Goal: Task Accomplishment & Management: Manage account settings

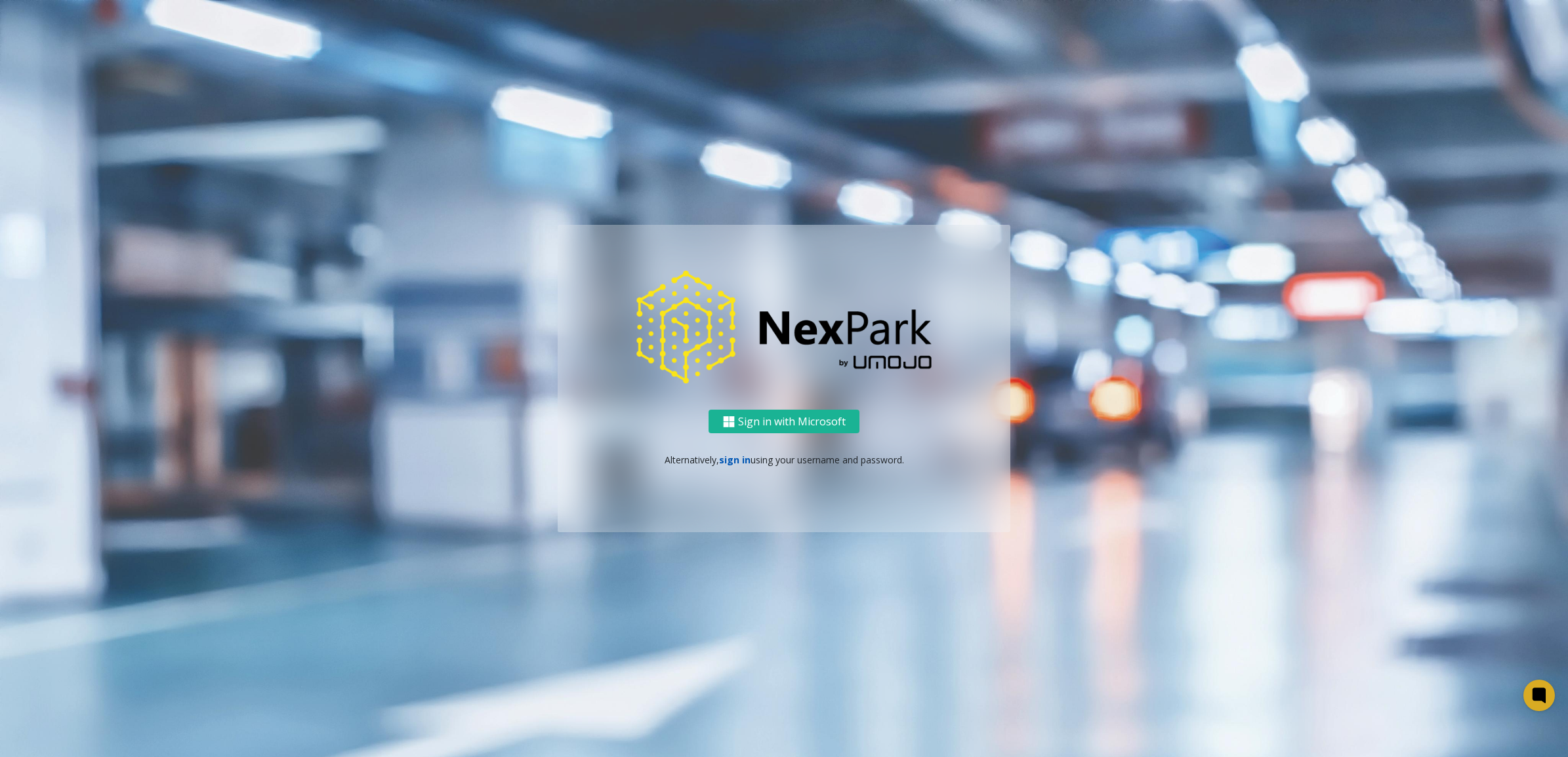
click at [740, 460] on link "sign in" at bounding box center [735, 460] width 32 height 13
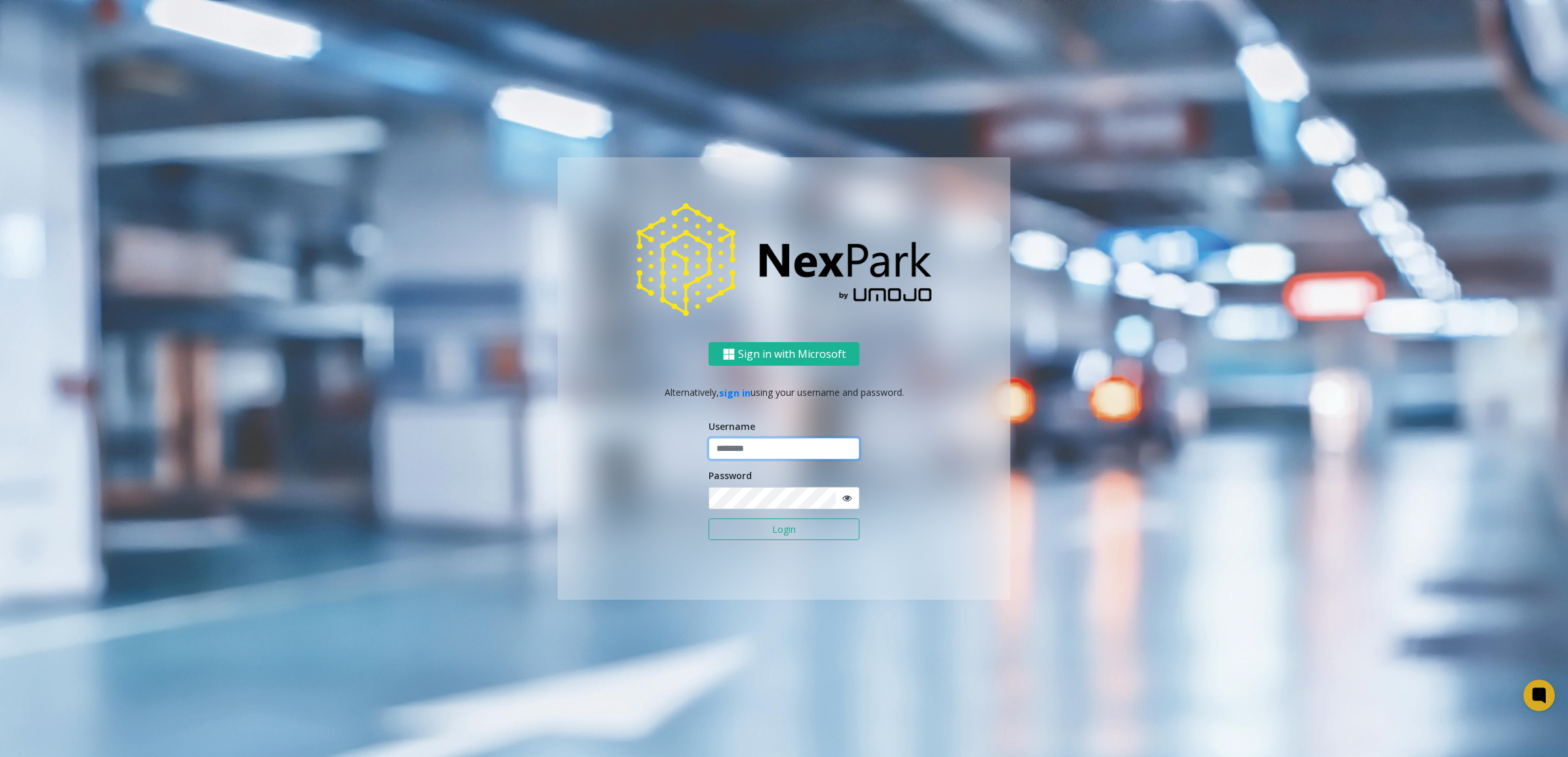
drag, startPoint x: 759, startPoint y: 441, endPoint x: 765, endPoint y: 449, distance: 10.0
click at [759, 441] on input "text" at bounding box center [784, 449] width 151 height 22
click at [804, 438] on input "**********" at bounding box center [784, 449] width 151 height 22
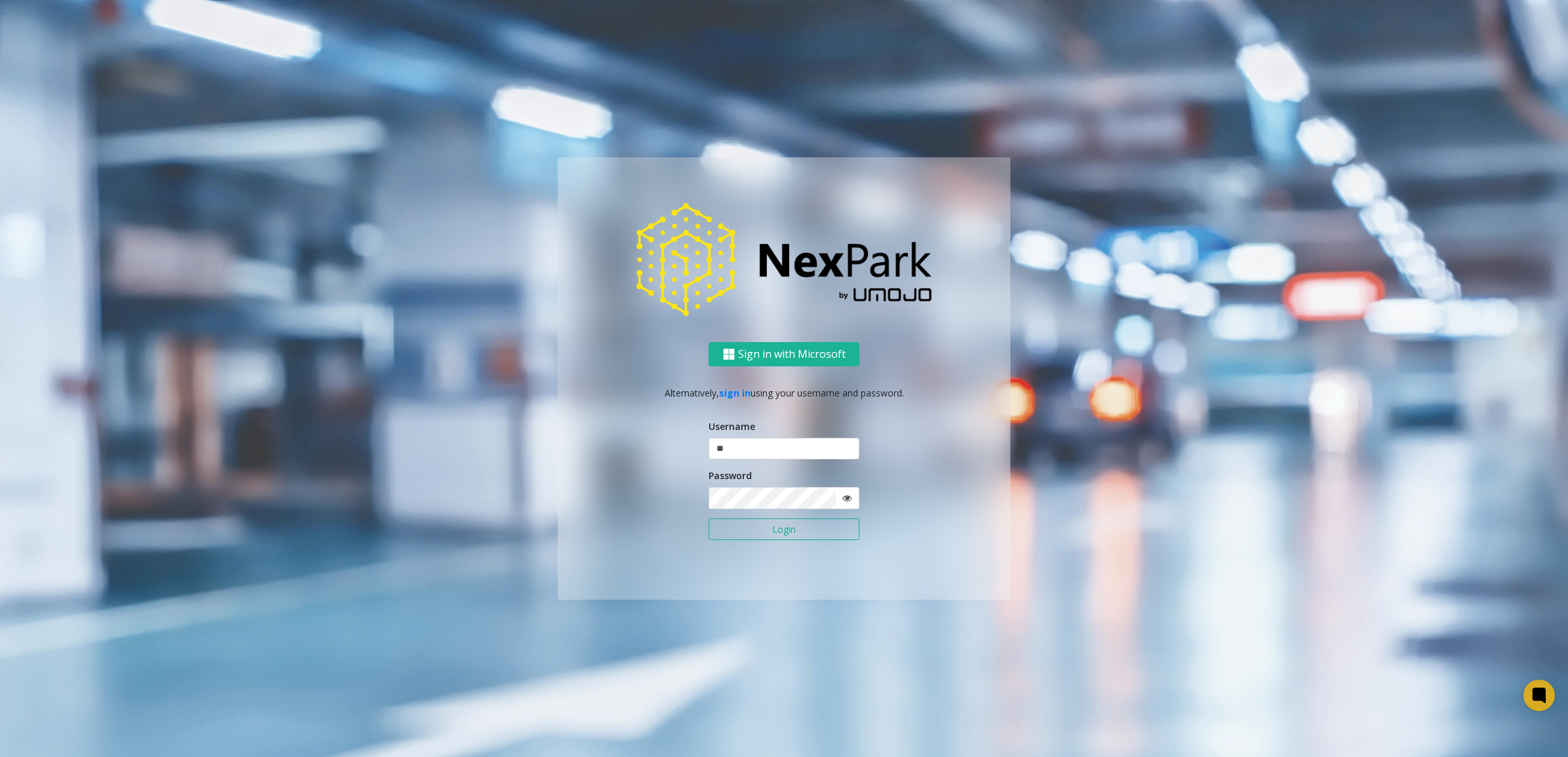
type input "********"
click at [717, 536] on button "Login" at bounding box center [784, 530] width 151 height 22
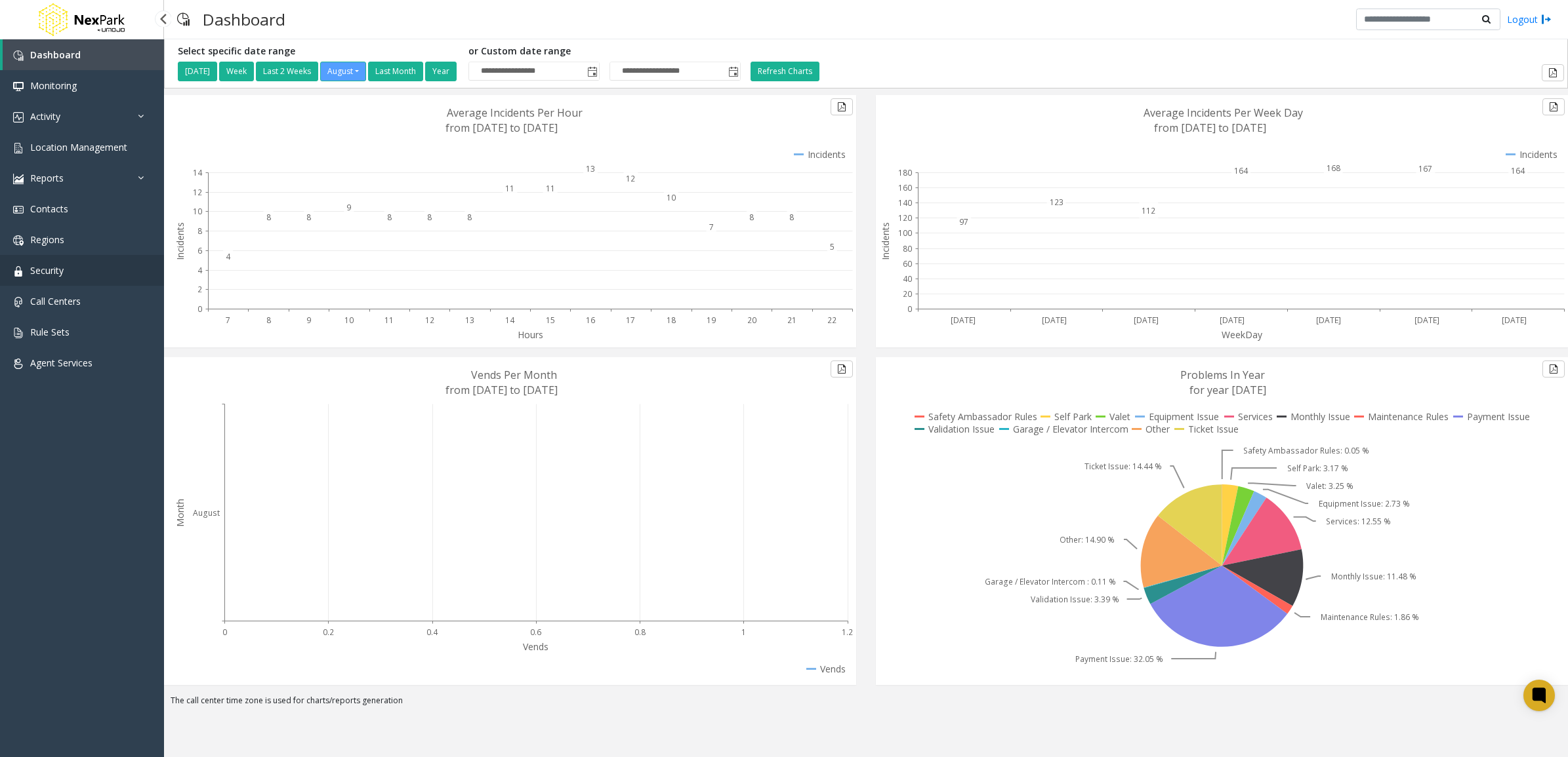
click at [66, 272] on link "Security" at bounding box center [82, 270] width 164 height 31
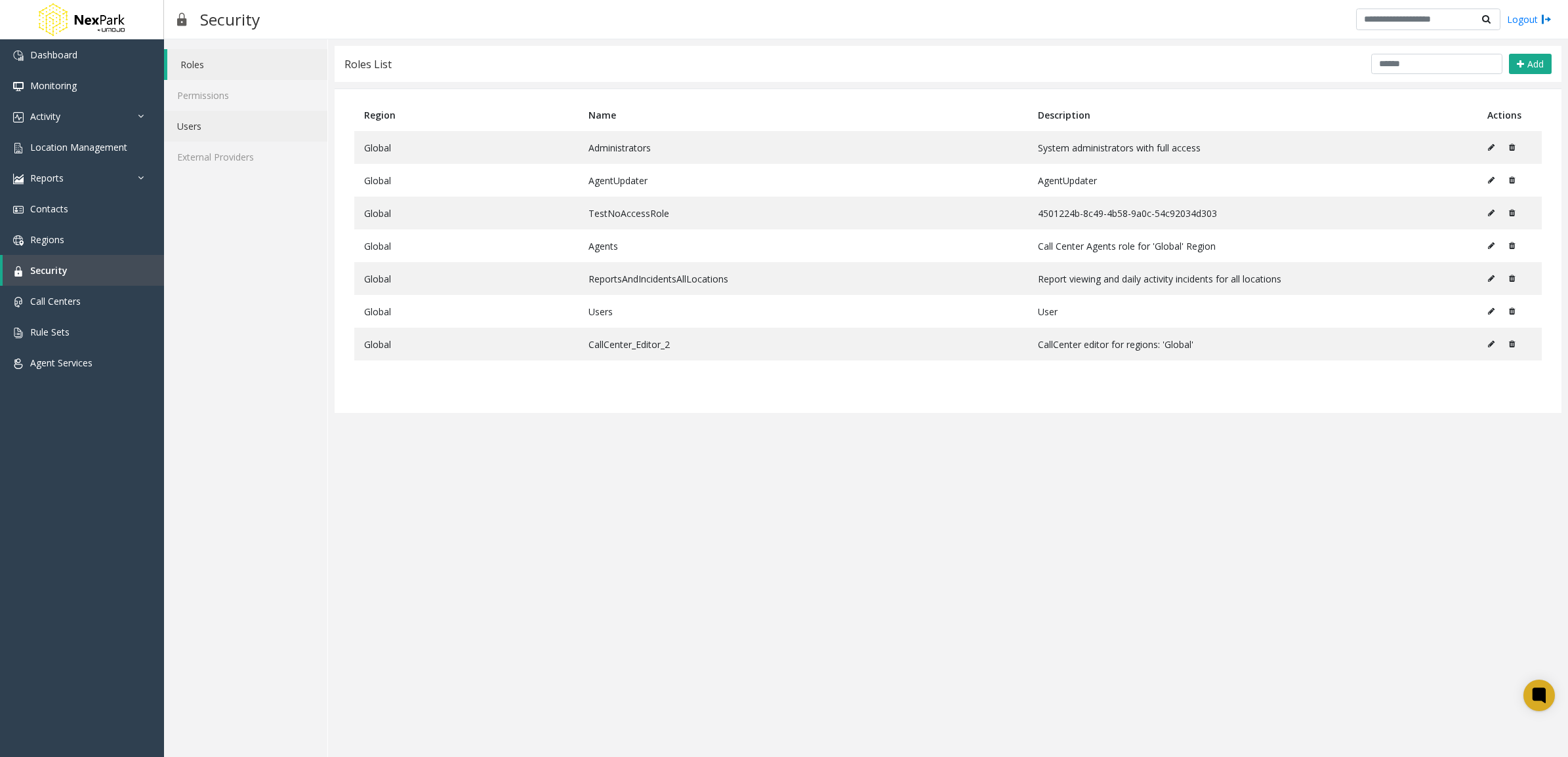
click at [244, 131] on link "Users" at bounding box center [246, 126] width 164 height 31
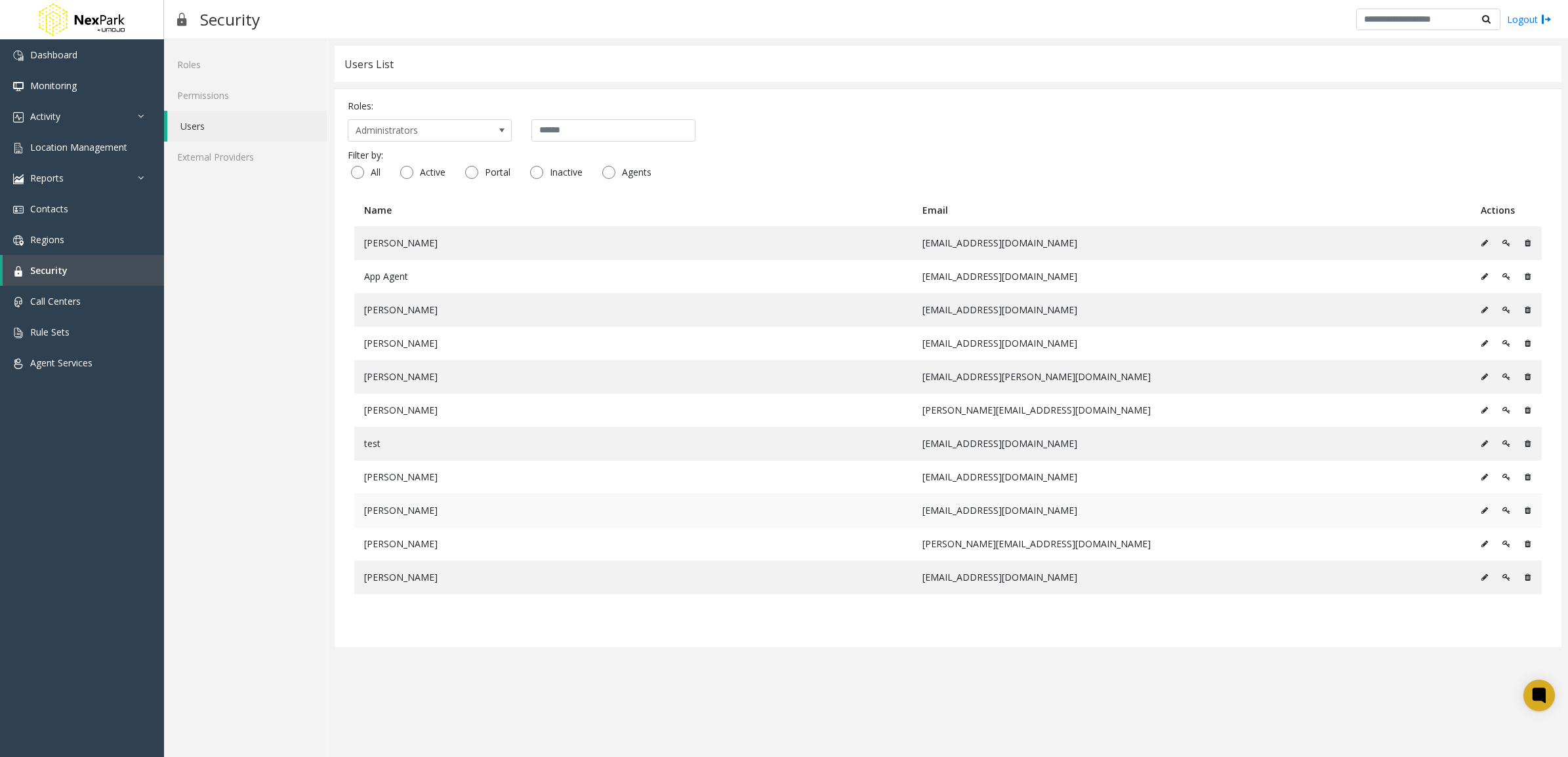
click at [1506, 515] on icon at bounding box center [1506, 511] width 8 height 8
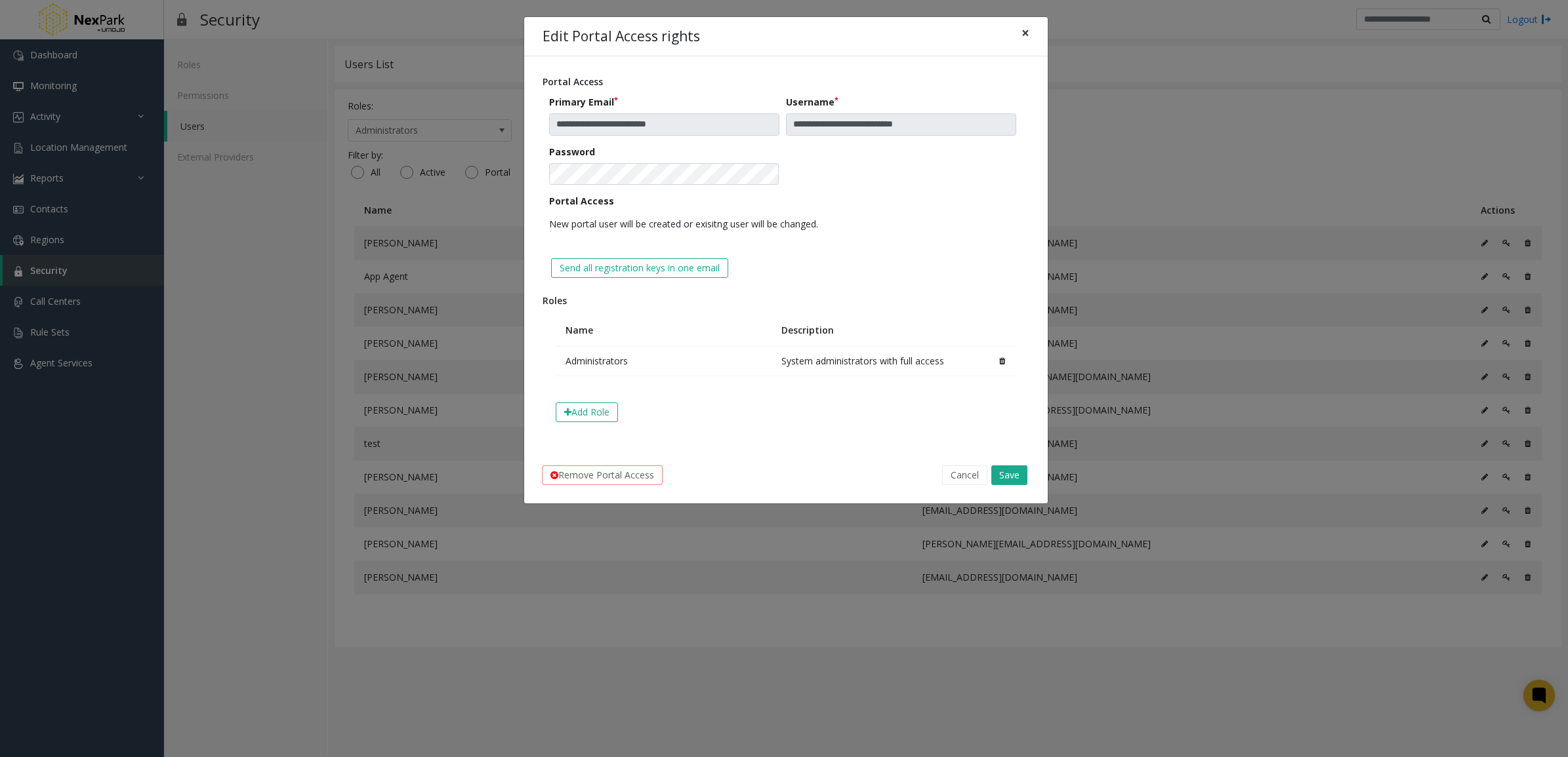
click at [1021, 40] on span "×" at bounding box center [1025, 33] width 8 height 18
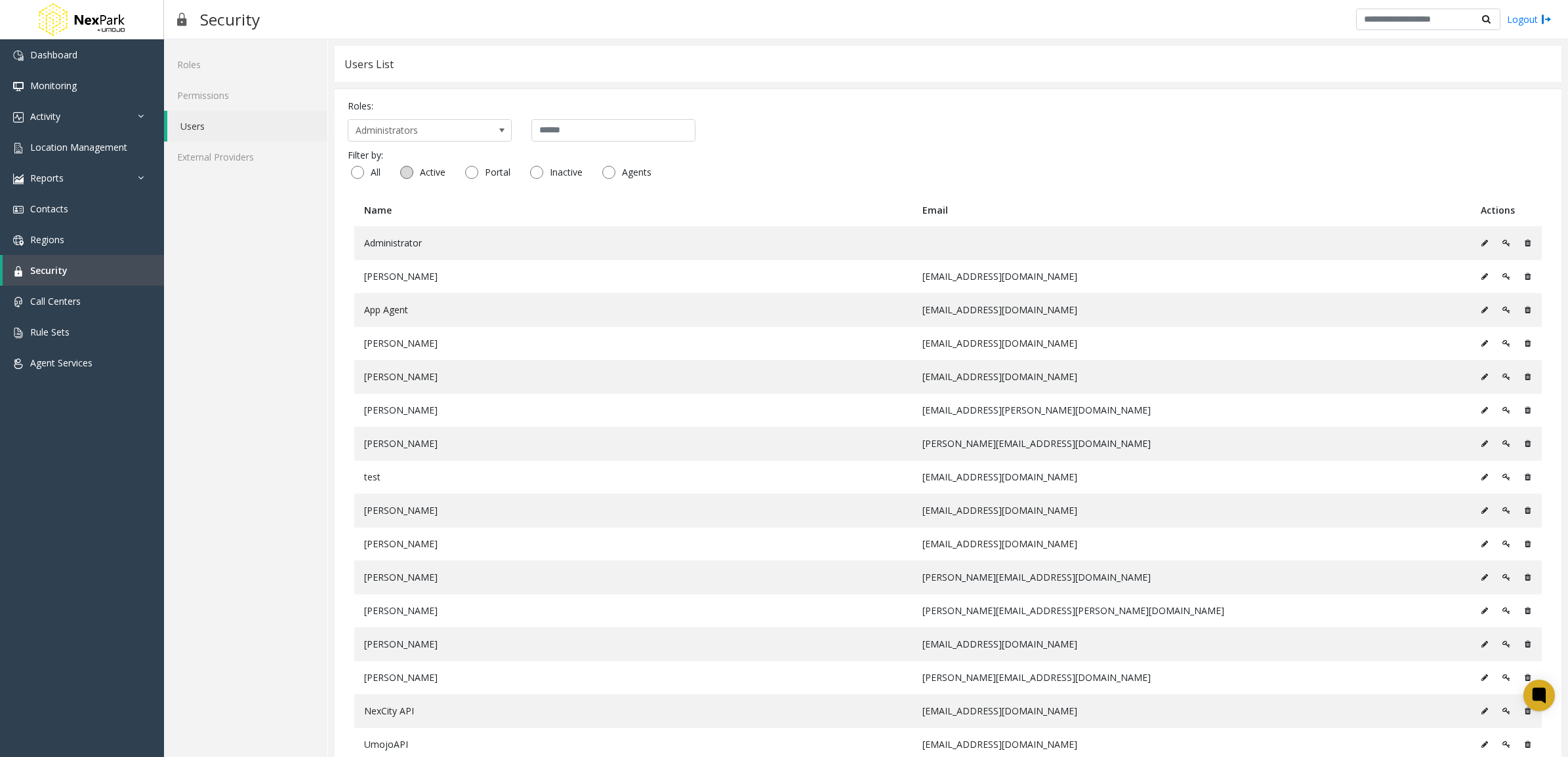
click at [434, 179] on span "Active" at bounding box center [433, 172] width 39 height 13
click at [496, 133] on span at bounding box center [501, 130] width 10 height 10
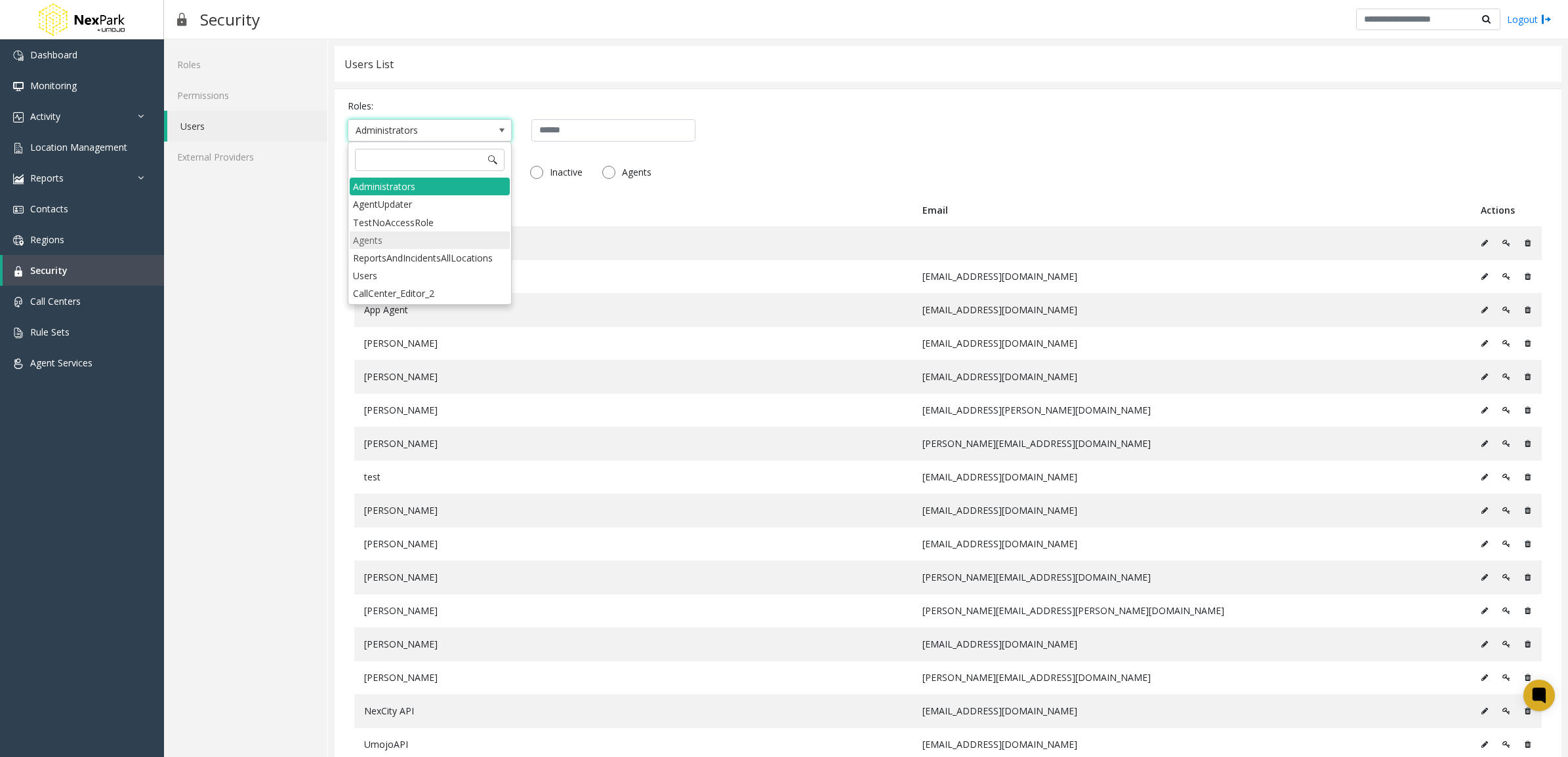
click at [414, 244] on li "Agents" at bounding box center [430, 240] width 160 height 17
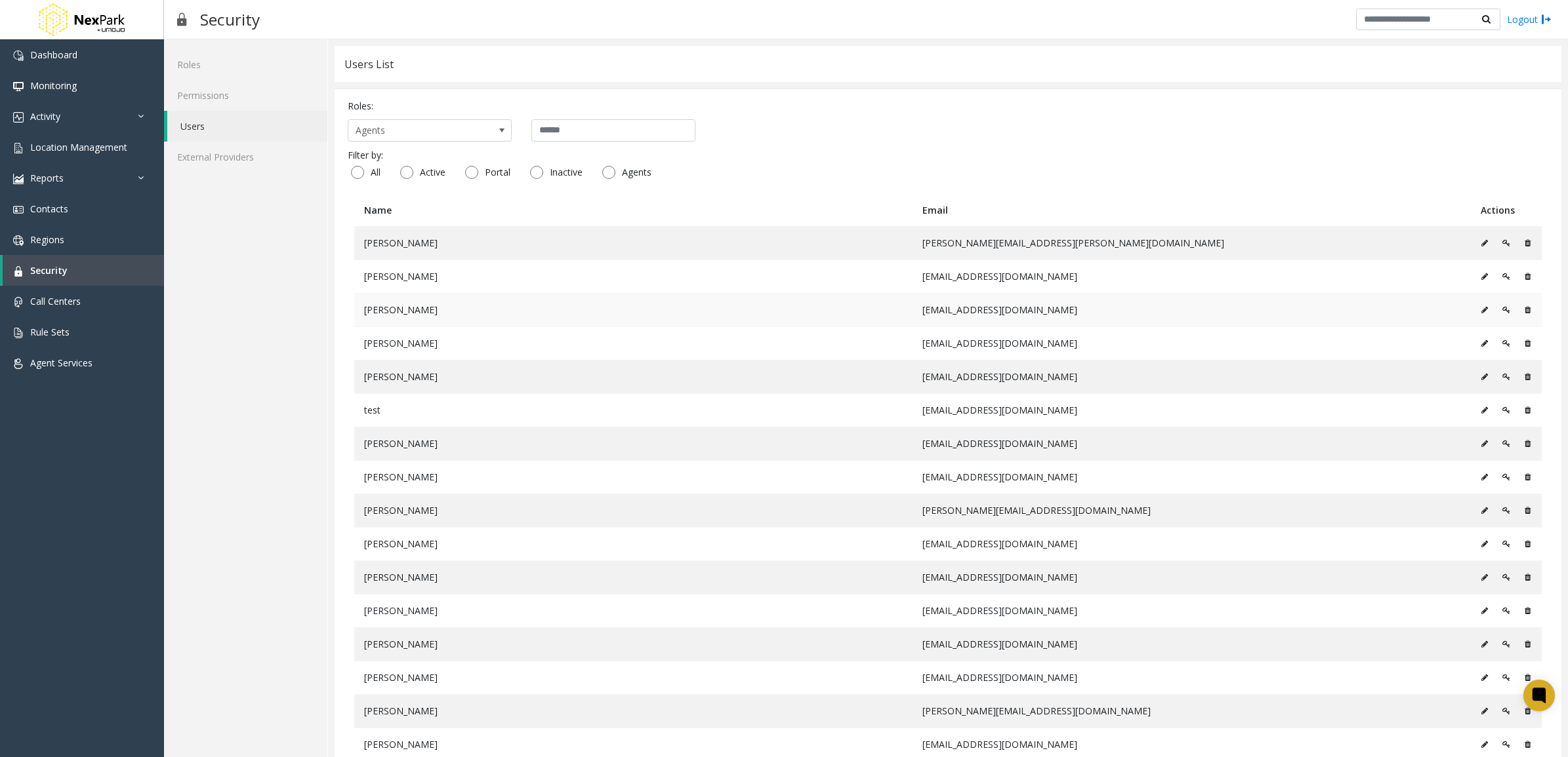
click at [1502, 314] on icon at bounding box center [1506, 310] width 8 height 8
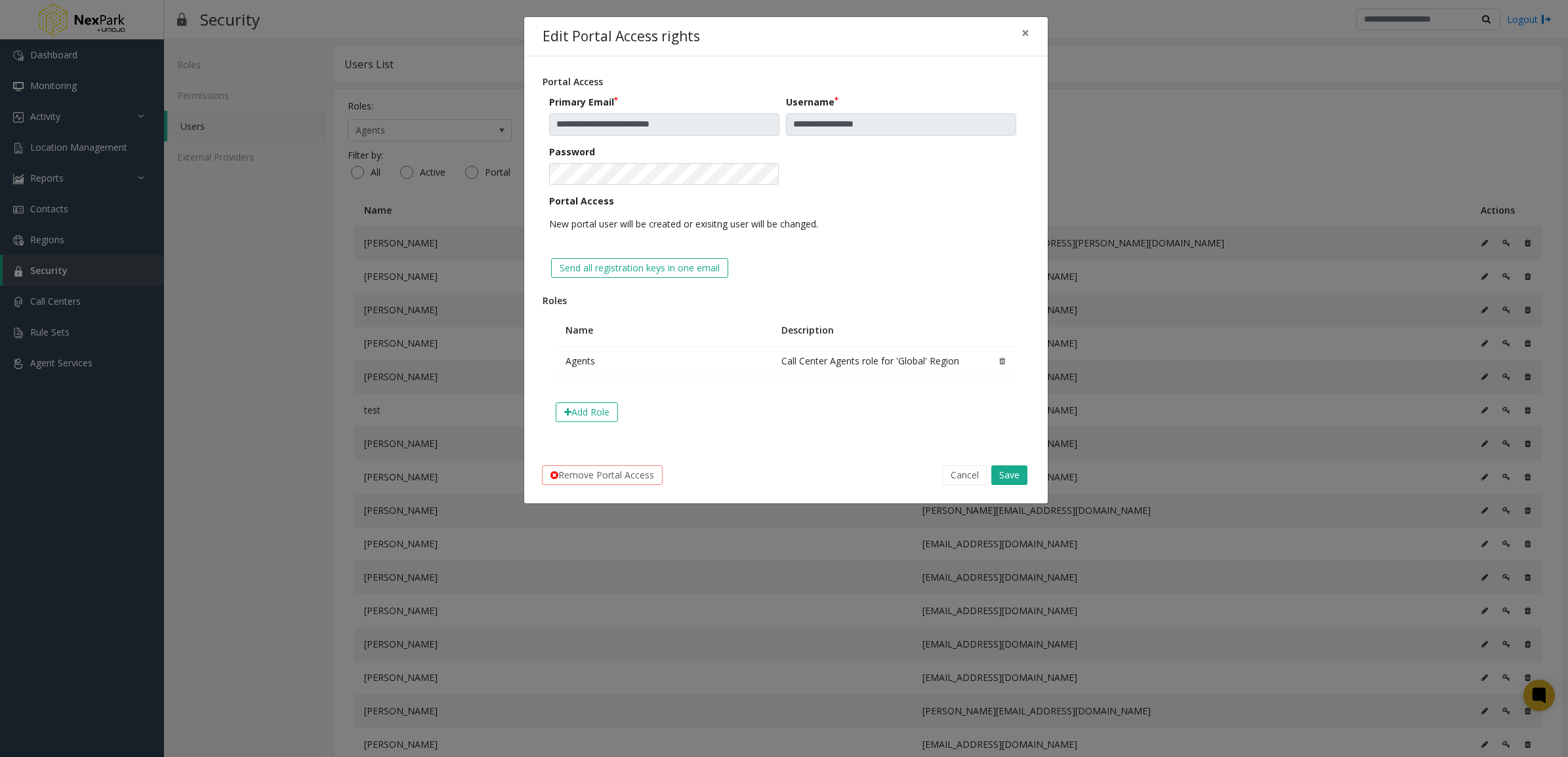
drag, startPoint x: 1172, startPoint y: 110, endPoint x: 1070, endPoint y: 126, distance: 103.2
click at [1172, 110] on div "**********" at bounding box center [784, 378] width 1568 height 757
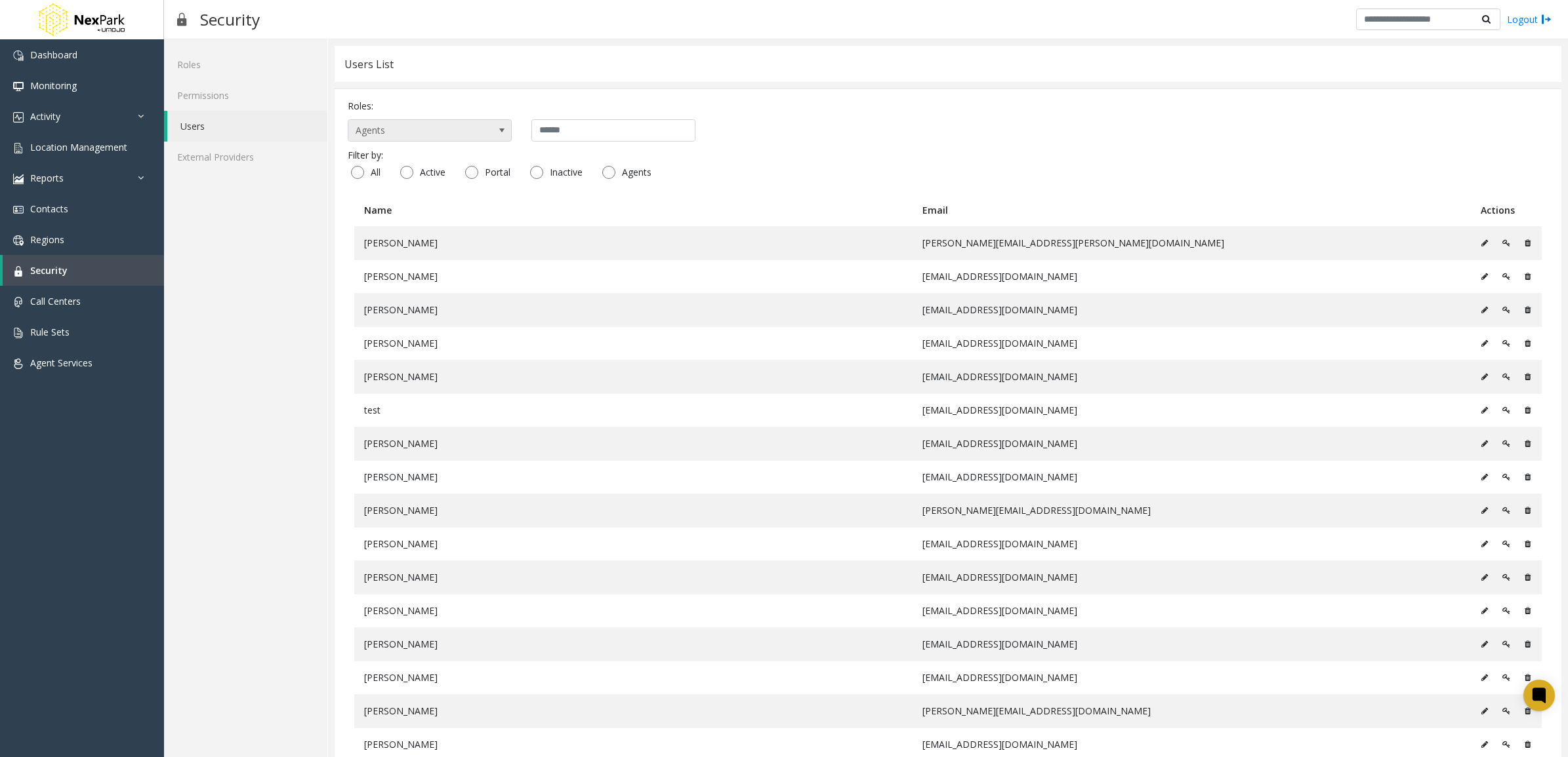
click at [503, 138] on span at bounding box center [501, 130] width 18 height 21
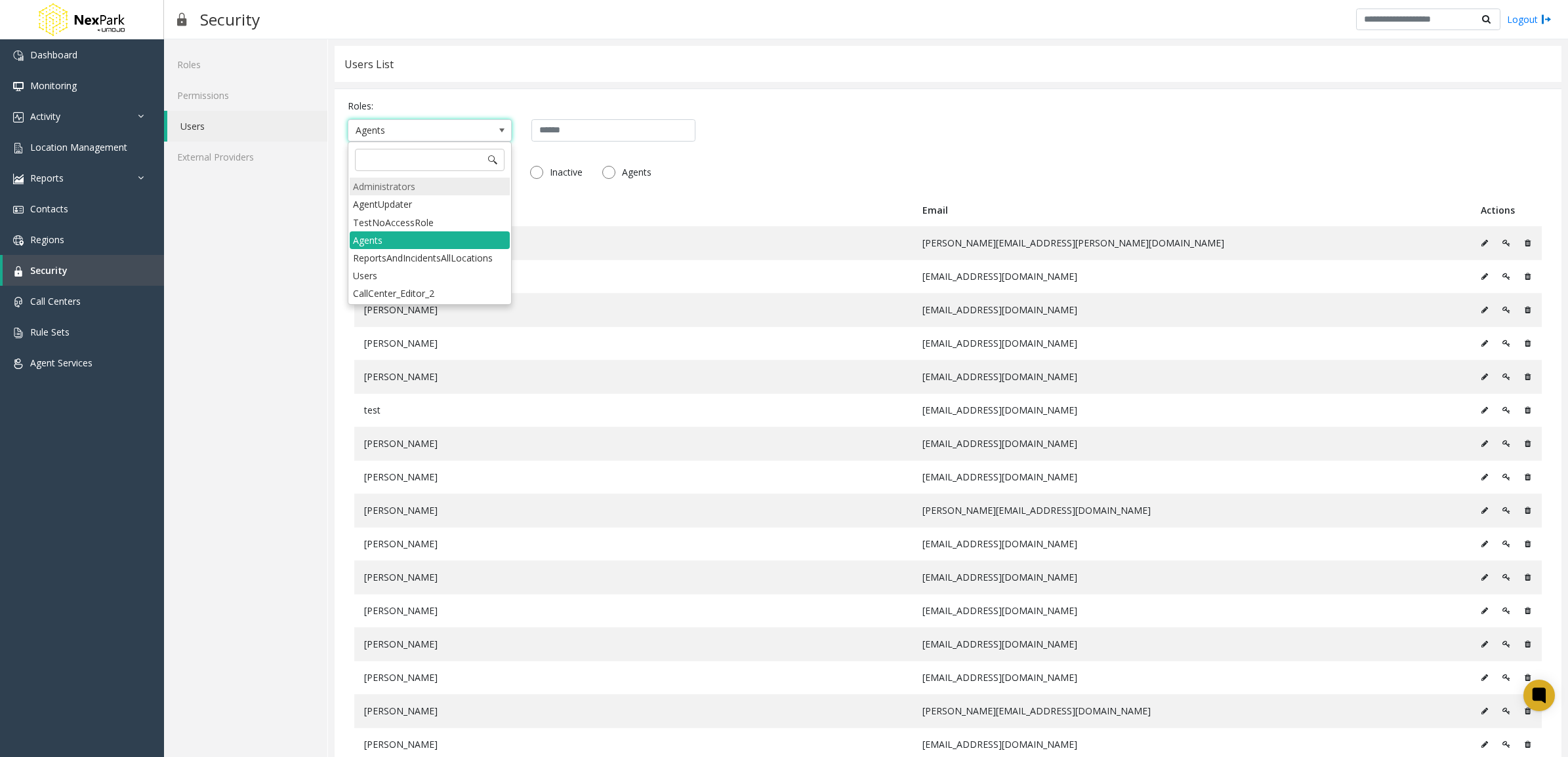
click at [425, 183] on li "Administrators" at bounding box center [430, 186] width 160 height 17
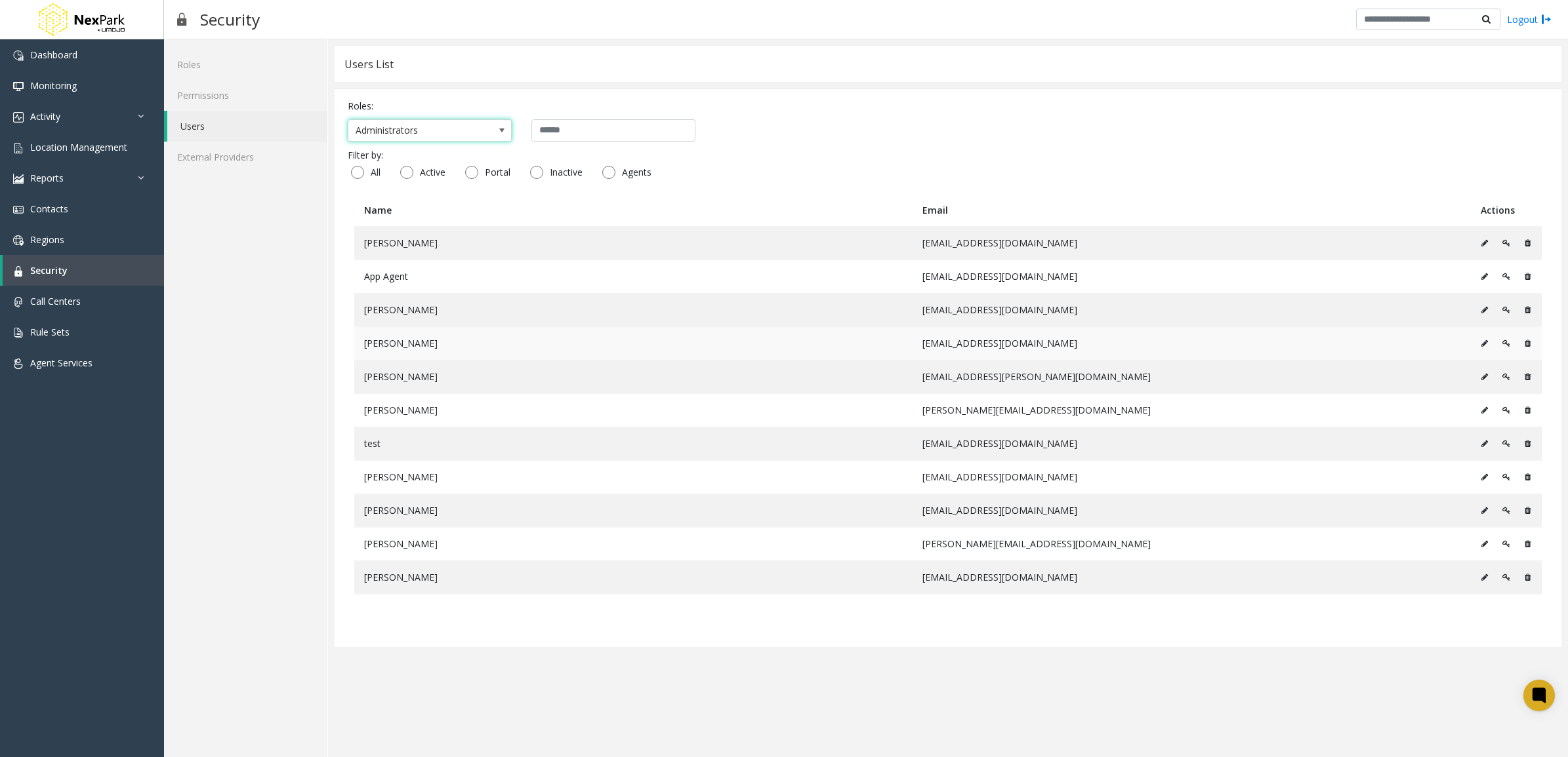
click at [1502, 346] on icon at bounding box center [1506, 344] width 8 height 8
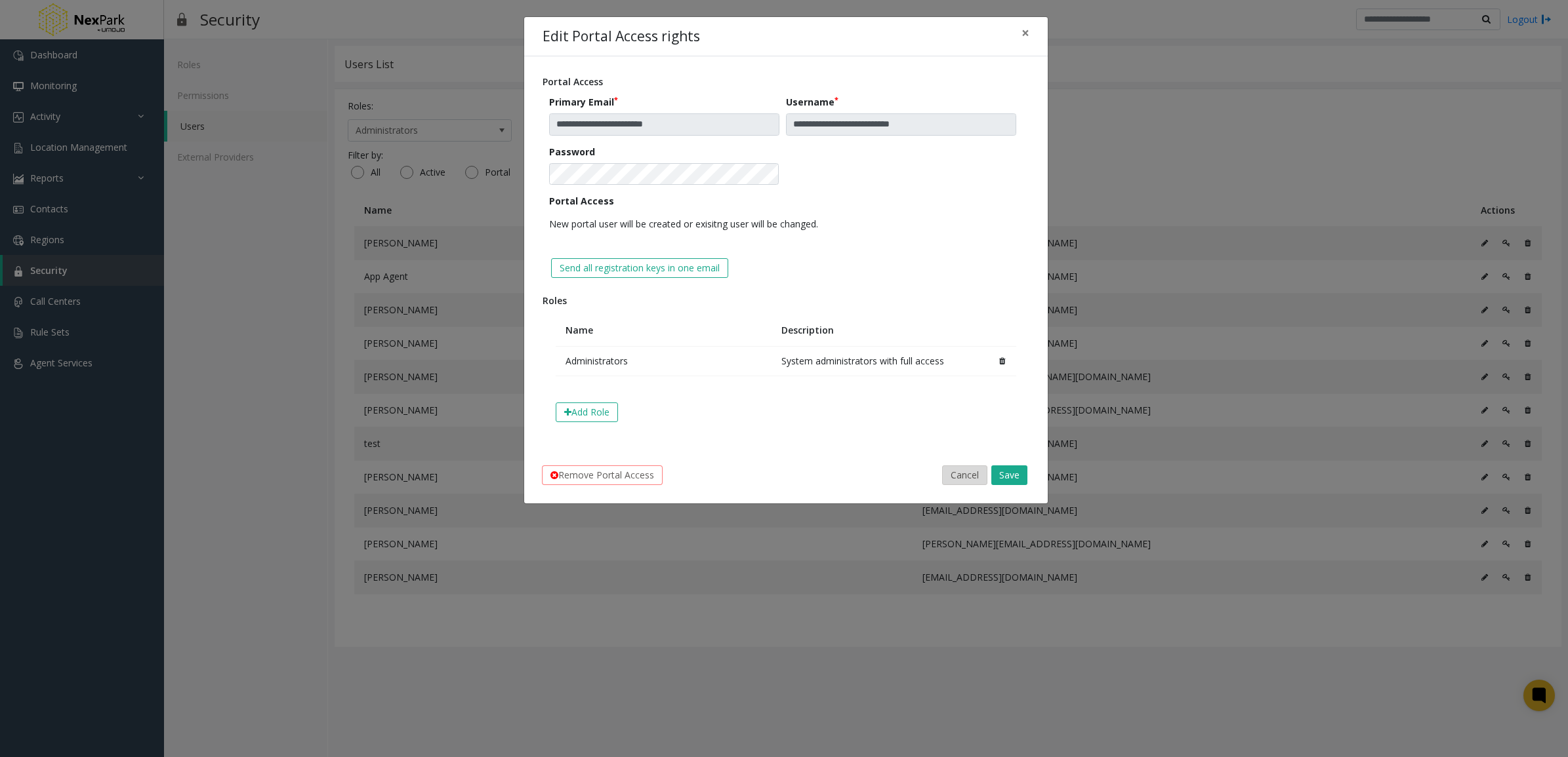
click at [962, 476] on button "Cancel" at bounding box center [964, 475] width 45 height 20
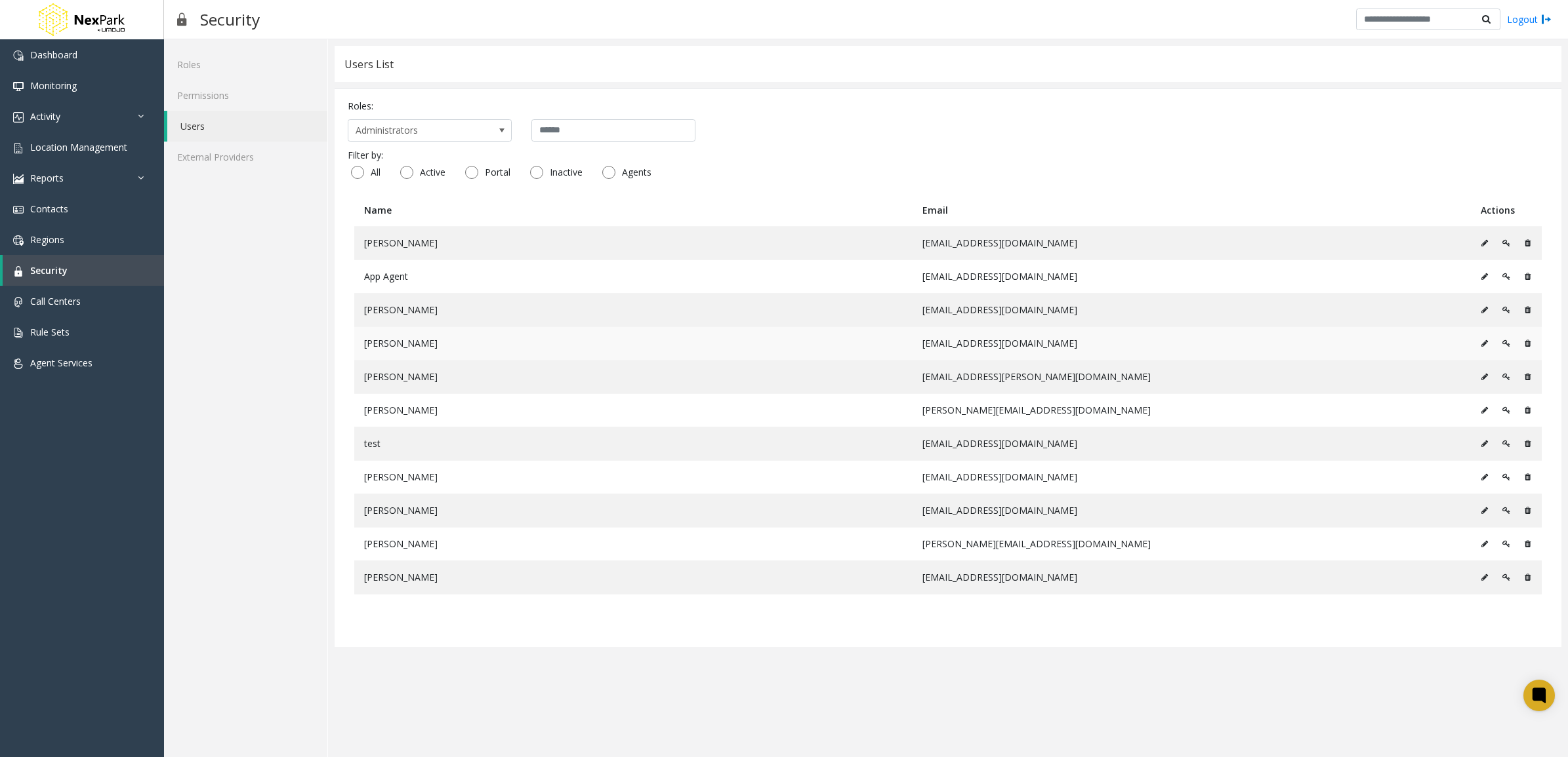
click at [1502, 348] on icon at bounding box center [1506, 344] width 8 height 8
